Goal: Navigation & Orientation: Find specific page/section

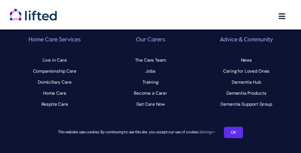
click at [151, 76] on div "Lifted The Space Aldgate, [STREET_ADDRESS][PERSON_NAME] Home Care Services Togg…" at bounding box center [150, 21] width 301 height 201
click at [234, 132] on link "OK" at bounding box center [233, 132] width 19 height 11
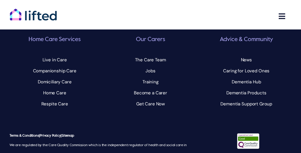
scroll to position [26, 0]
click at [151, 76] on div "Lifted The Space Aldgate, [STREET_ADDRESS][PERSON_NAME] Home Care Services Togg…" at bounding box center [150, 20] width 301 height 201
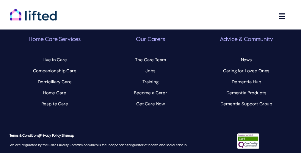
click at [151, 76] on div "Lifted The Space Aldgate, [STREET_ADDRESS][PERSON_NAME] Home Care Services Togg…" at bounding box center [150, 20] width 301 height 201
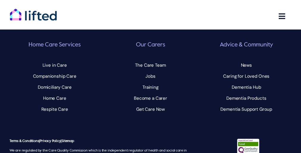
scroll to position [26, 0]
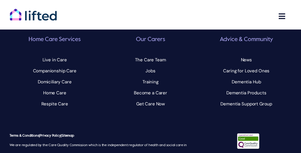
click at [151, 76] on div "Lifted The Space Aldgate, [STREET_ADDRESS][PERSON_NAME] Home Care Services Togg…" at bounding box center [150, 20] width 301 height 201
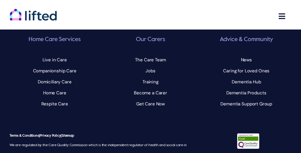
click at [151, 76] on div "Lifted The Space Aldgate, [STREET_ADDRESS][PERSON_NAME] Home Care Services Togg…" at bounding box center [150, 20] width 301 height 201
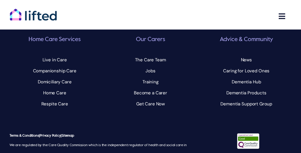
click at [151, 76] on div "Lifted The Space Aldgate, [STREET_ADDRESS][PERSON_NAME] Home Care Services Togg…" at bounding box center [150, 20] width 301 height 201
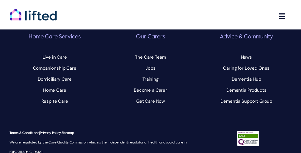
scroll to position [2533, 0]
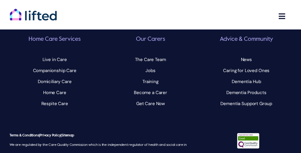
click at [151, 76] on div "Lifted The Space Aldgate, [STREET_ADDRESS][PERSON_NAME] Home Care Services Togg…" at bounding box center [150, 20] width 301 height 201
